Goal: Task Accomplishment & Management: Manage account settings

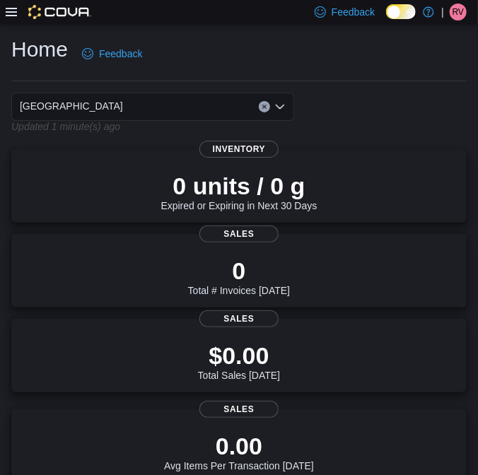
click at [13, 9] on icon at bounding box center [11, 11] width 11 height 11
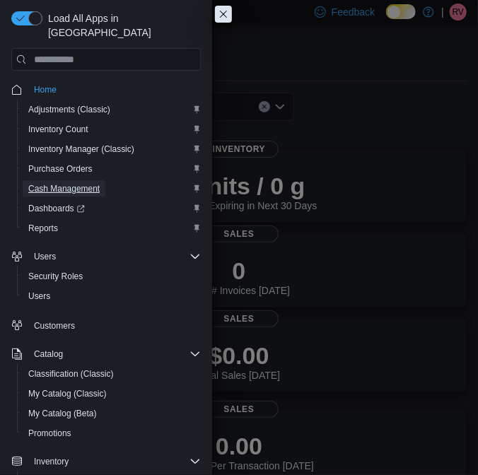
click at [69, 183] on span "Cash Management" at bounding box center [63, 188] width 71 height 11
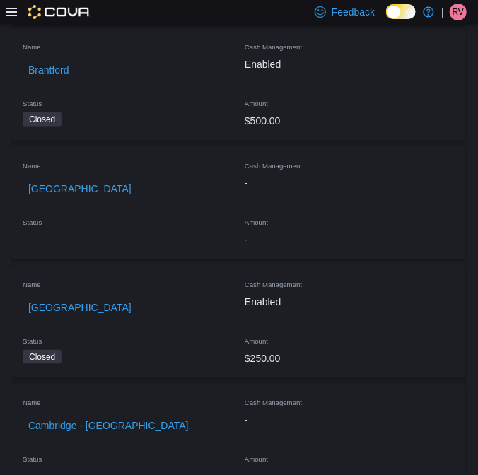
scroll to position [385, 0]
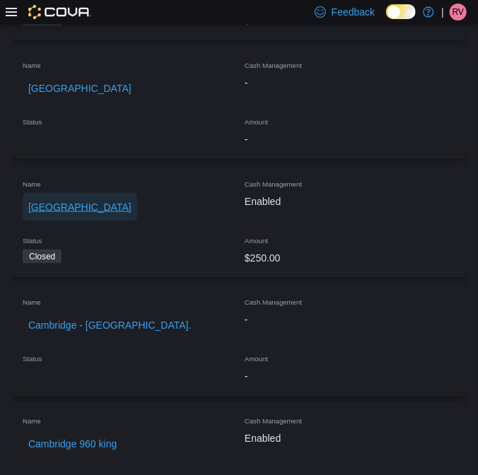
click at [62, 203] on span "[GEOGRAPHIC_DATA]" at bounding box center [79, 207] width 103 height 14
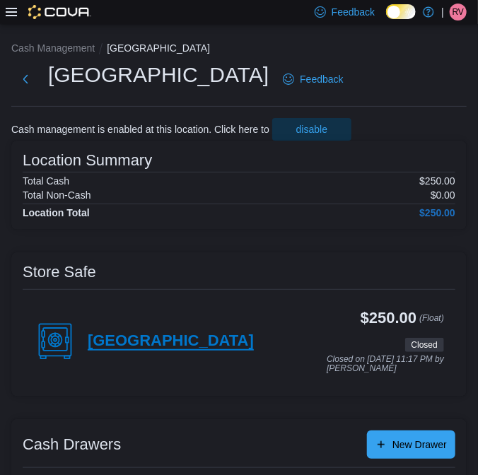
click at [115, 341] on h4 "[GEOGRAPHIC_DATA]" at bounding box center [171, 341] width 166 height 18
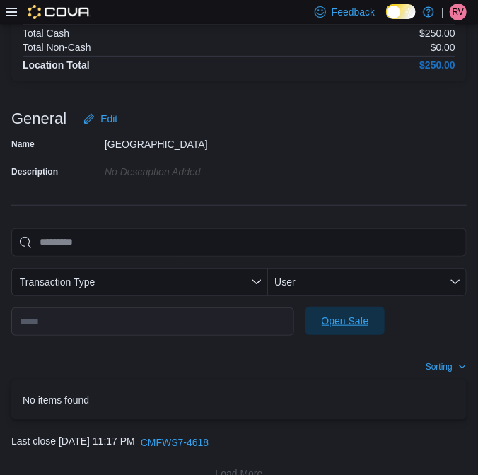
click at [339, 324] on span "Open Safe" at bounding box center [345, 321] width 47 height 14
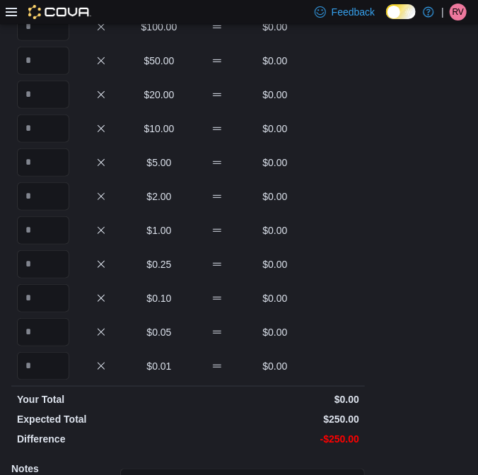
scroll to position [42, 0]
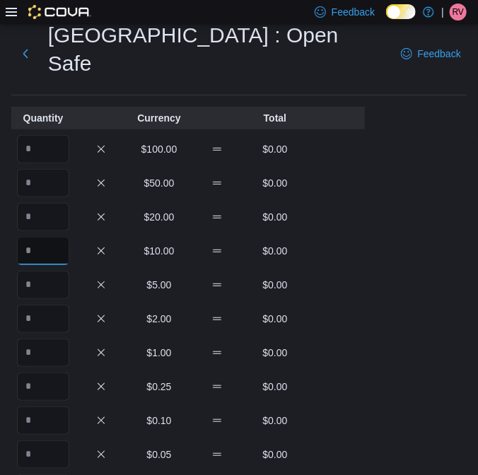
click at [45, 237] on input "Quantity" at bounding box center [43, 251] width 52 height 28
type input "*"
type input "**"
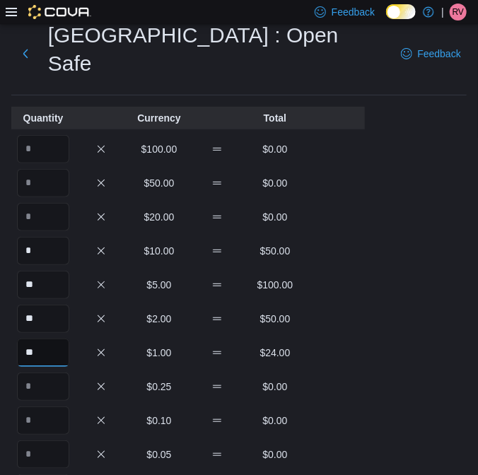
type input "**"
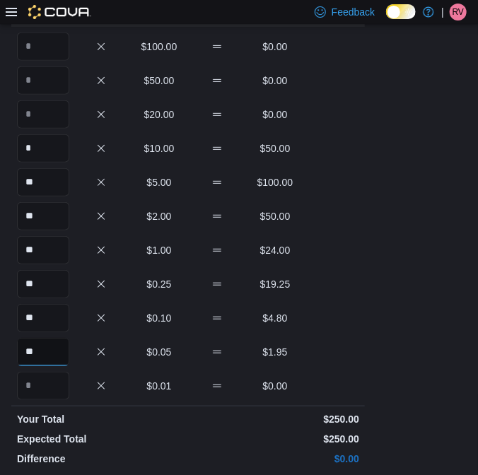
scroll to position [289, 0]
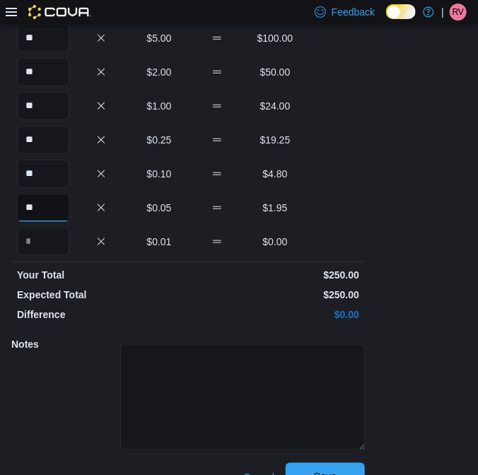
type input "**"
click at [346, 463] on span "Save" at bounding box center [325, 477] width 62 height 28
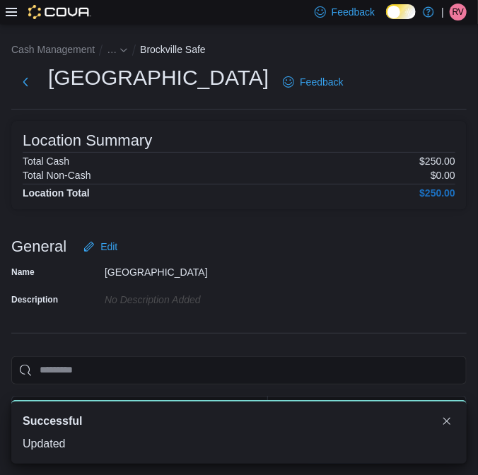
click at [111, 56] on div "…" at bounding box center [117, 49] width 21 height 17
click at [120, 48] on icon "- Clicking this button will toggle a popover dialog." at bounding box center [124, 50] width 8 height 8
click at [123, 83] on button "[GEOGRAPHIC_DATA]" at bounding box center [140, 80] width 103 height 11
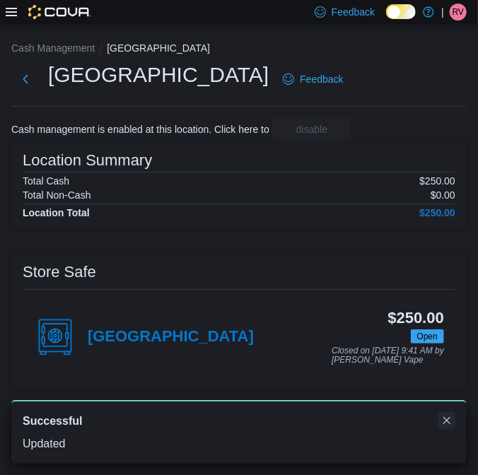
click at [451, 419] on button "Dismiss toast" at bounding box center [447, 420] width 17 height 17
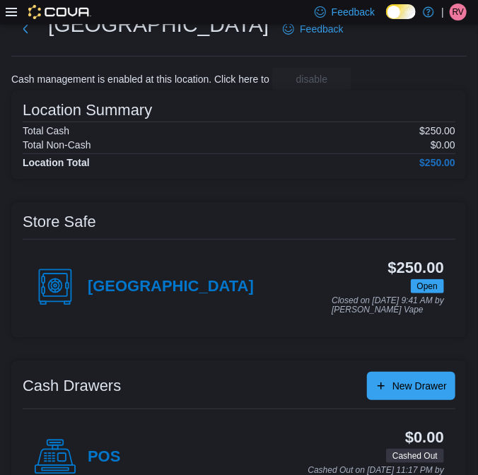
scroll to position [93, 0]
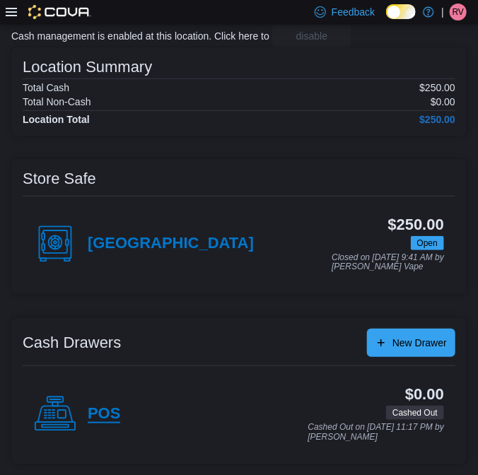
click at [104, 410] on h4 "POS" at bounding box center [104, 414] width 33 height 18
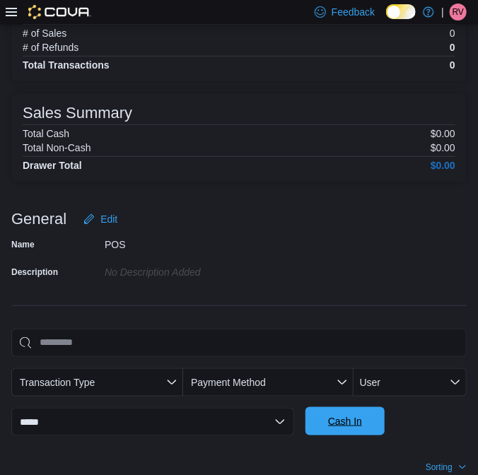
click at [330, 414] on span "Cash In" at bounding box center [345, 421] width 34 height 14
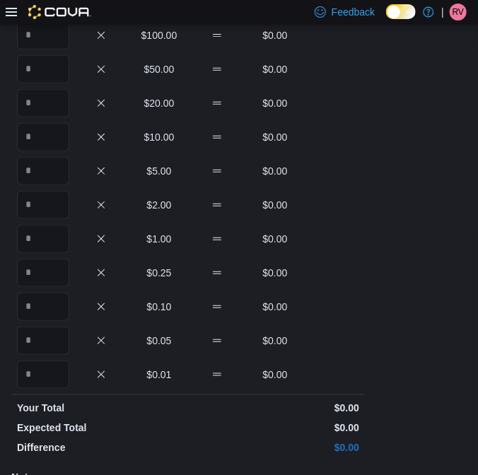
scroll to position [42, 0]
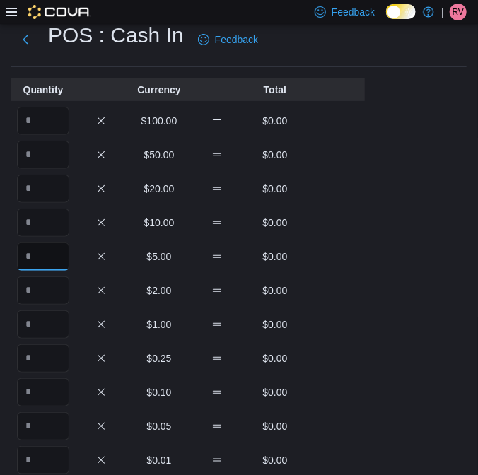
click at [60, 256] on input "Quantity" at bounding box center [43, 257] width 52 height 28
click at [57, 221] on input "Quantity" at bounding box center [43, 223] width 52 height 28
type input "*"
type input "**"
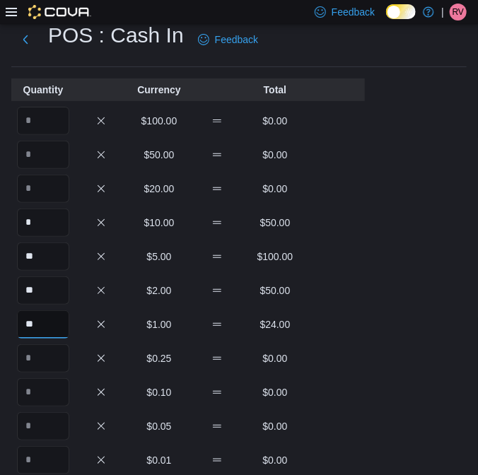
type input "**"
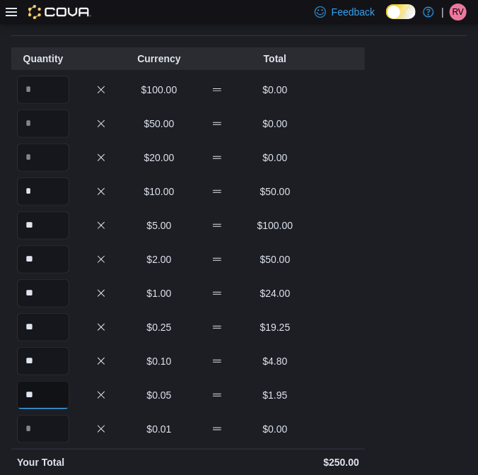
scroll to position [289, 0]
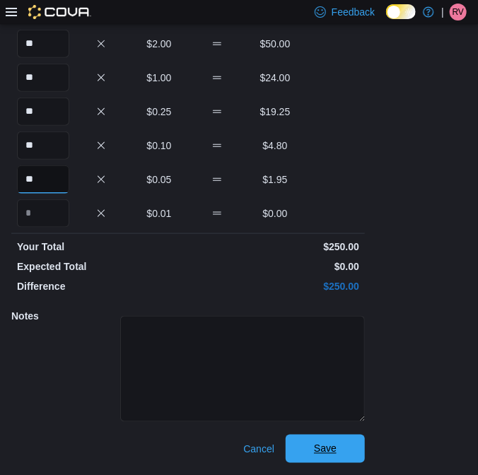
type input "**"
click at [324, 448] on span "Save" at bounding box center [325, 449] width 23 height 14
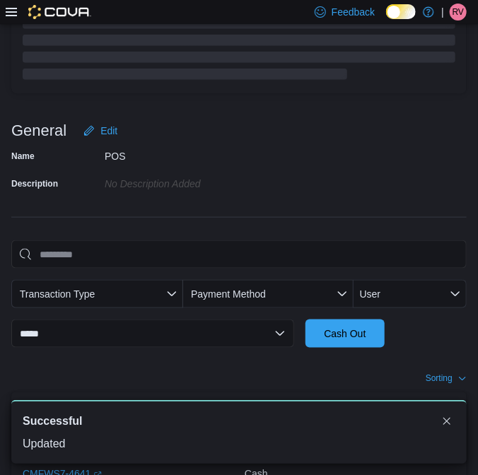
scroll to position [252, 0]
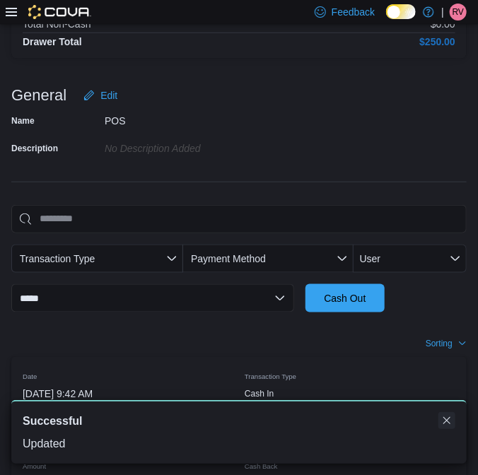
click at [447, 417] on button "Dismiss toast" at bounding box center [447, 420] width 17 height 17
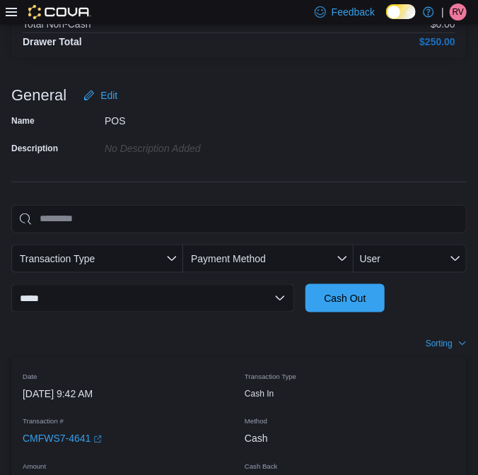
click at [456, 15] on span "RV" at bounding box center [458, 12] width 11 height 17
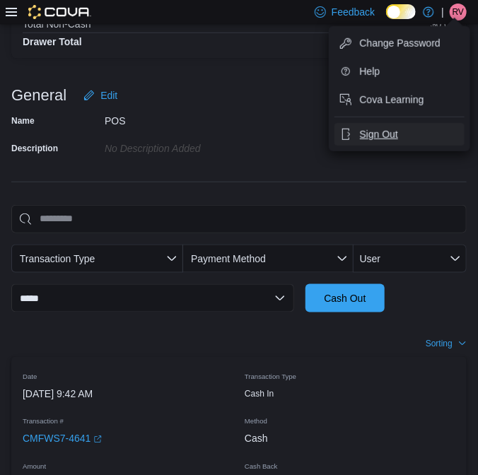
click at [378, 130] on span "Sign Out" at bounding box center [379, 134] width 38 height 14
